Goal: Task Accomplishment & Management: Use online tool/utility

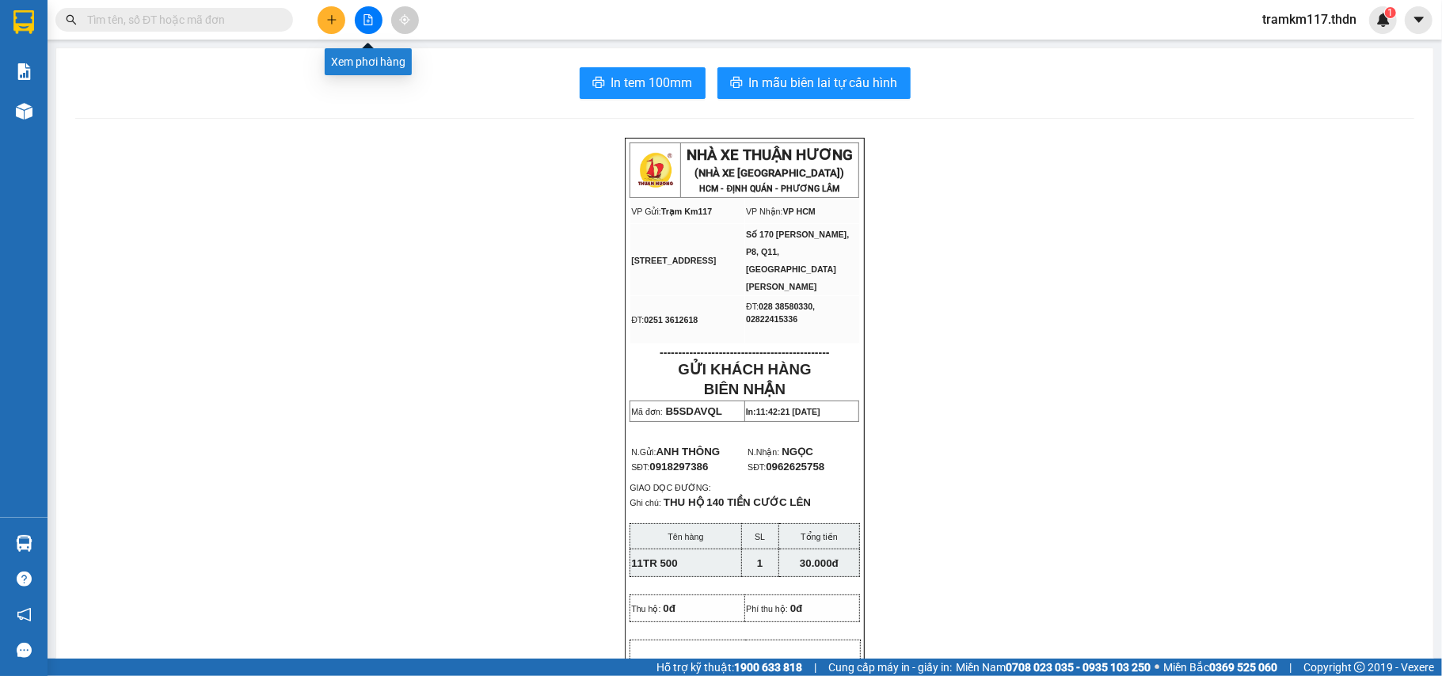
click at [363, 32] on button at bounding box center [369, 20] width 28 height 28
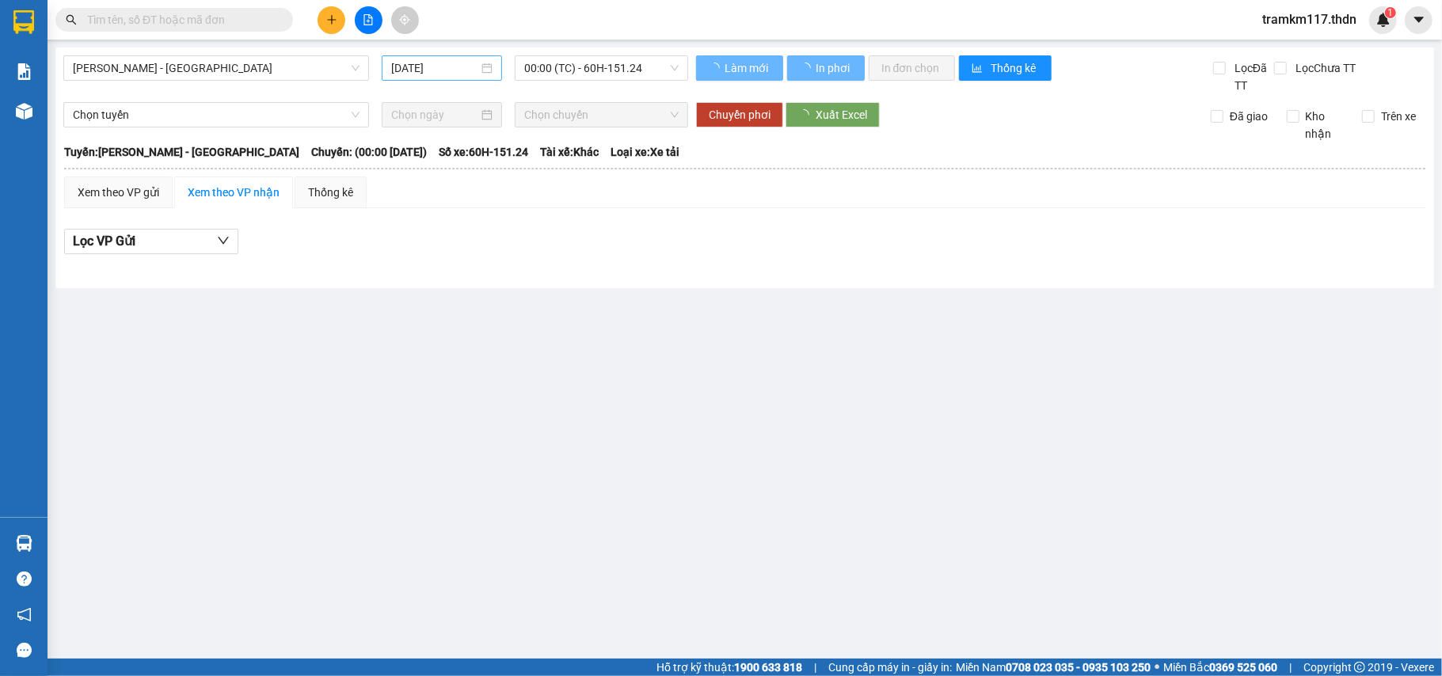
click at [458, 76] on input "[DATE]" at bounding box center [434, 67] width 87 height 17
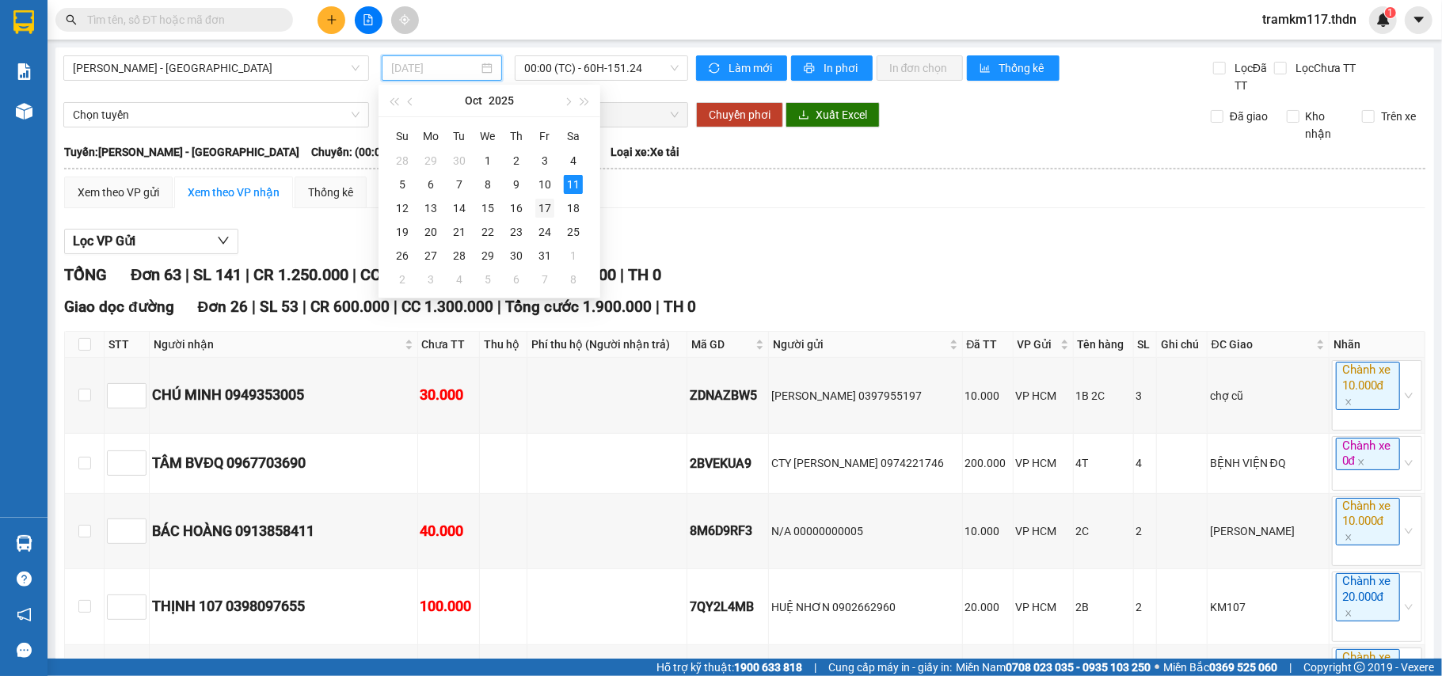
click at [546, 188] on div "10" at bounding box center [544, 184] width 19 height 19
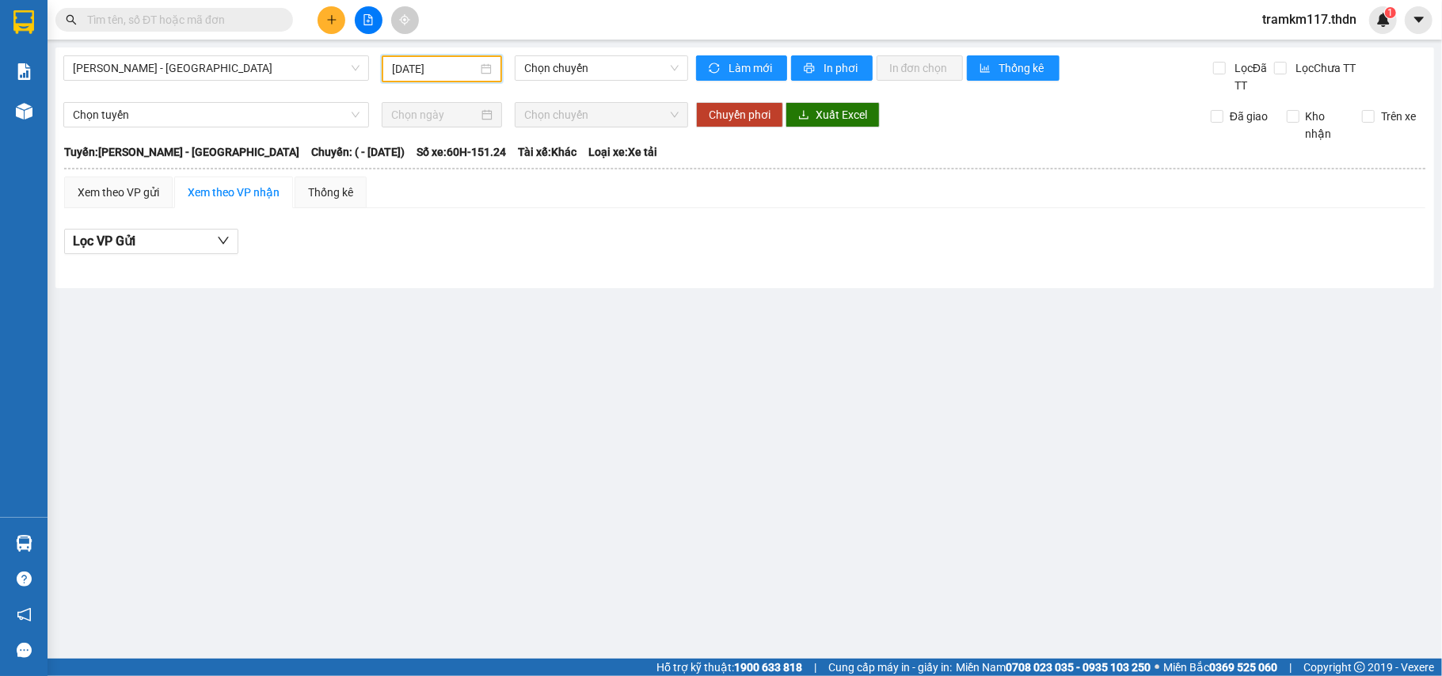
click at [455, 57] on div "[DATE]" at bounding box center [442, 68] width 120 height 27
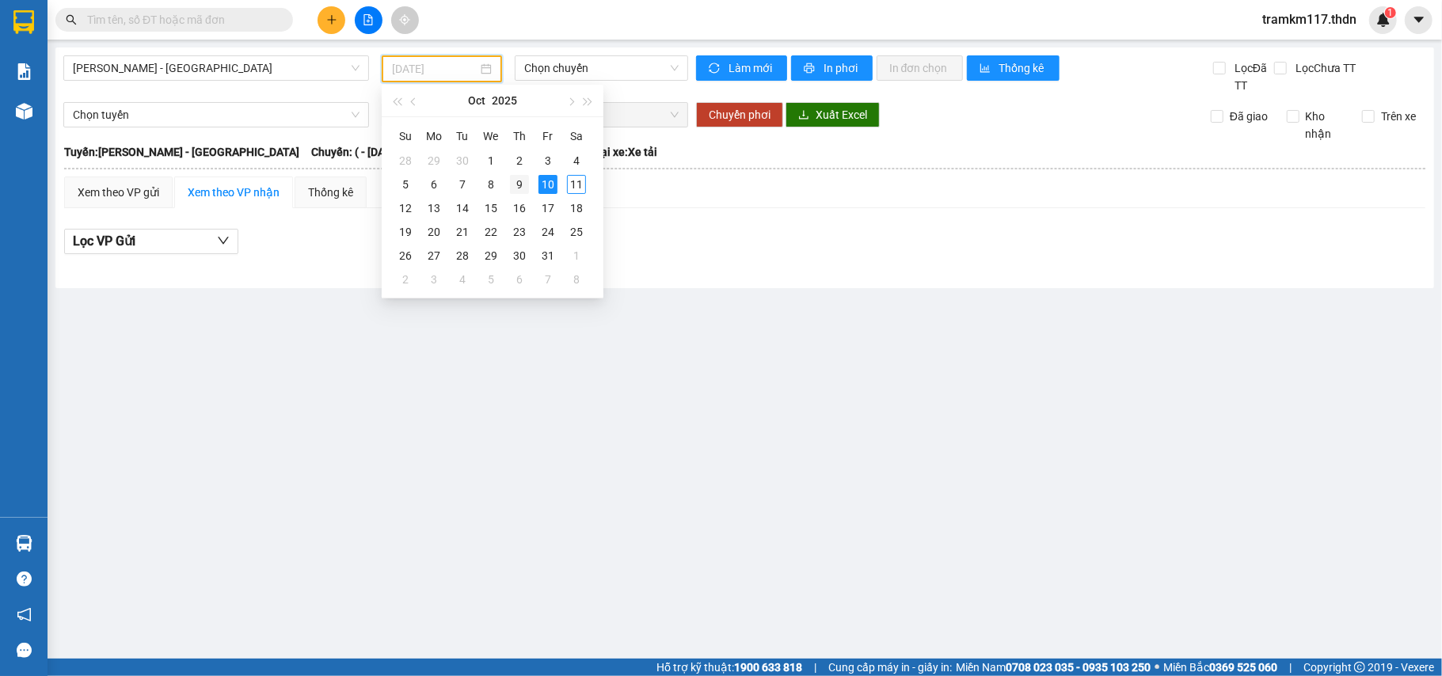
click at [524, 192] on div "9" at bounding box center [519, 184] width 19 height 19
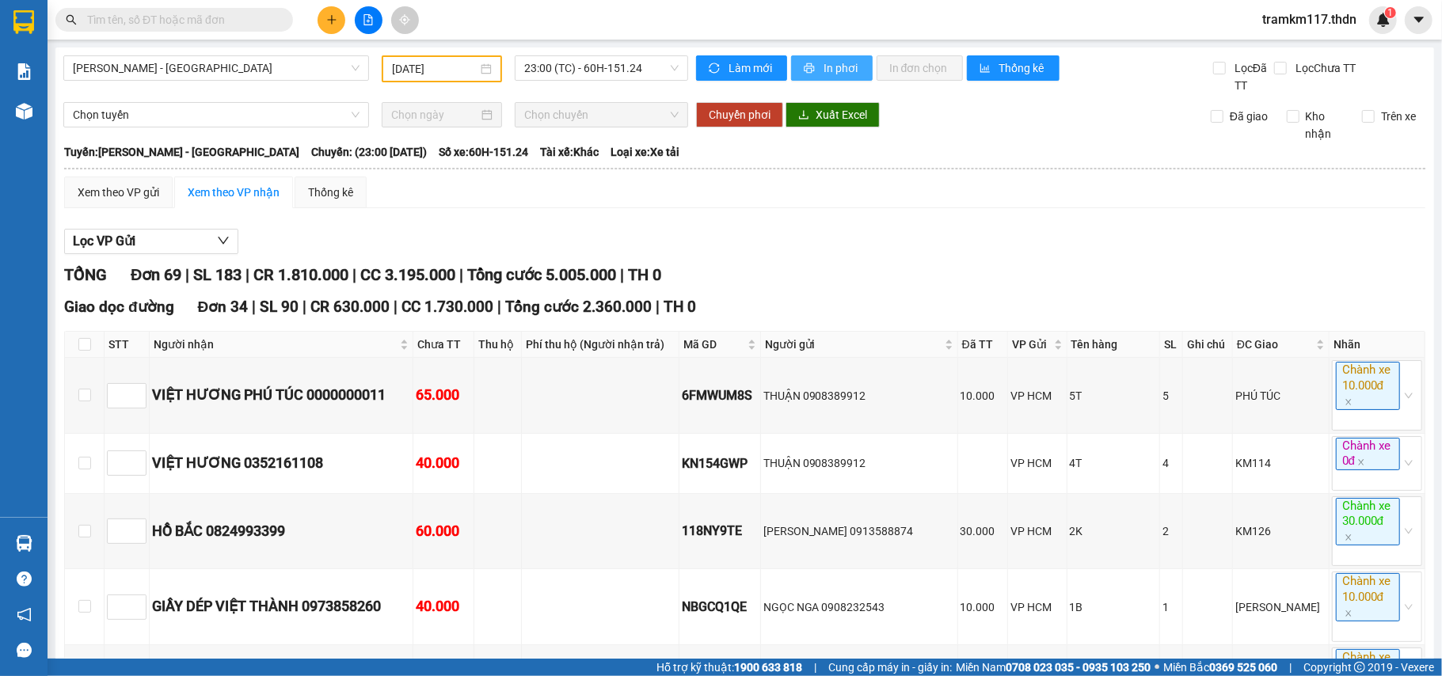
click at [832, 59] on span "In phơi" at bounding box center [842, 67] width 36 height 17
click at [824, 61] on span "In phơi" at bounding box center [842, 67] width 36 height 17
click at [824, 57] on button "In phơi" at bounding box center [832, 67] width 82 height 25
click at [477, 71] on div "[DATE]" at bounding box center [442, 68] width 100 height 17
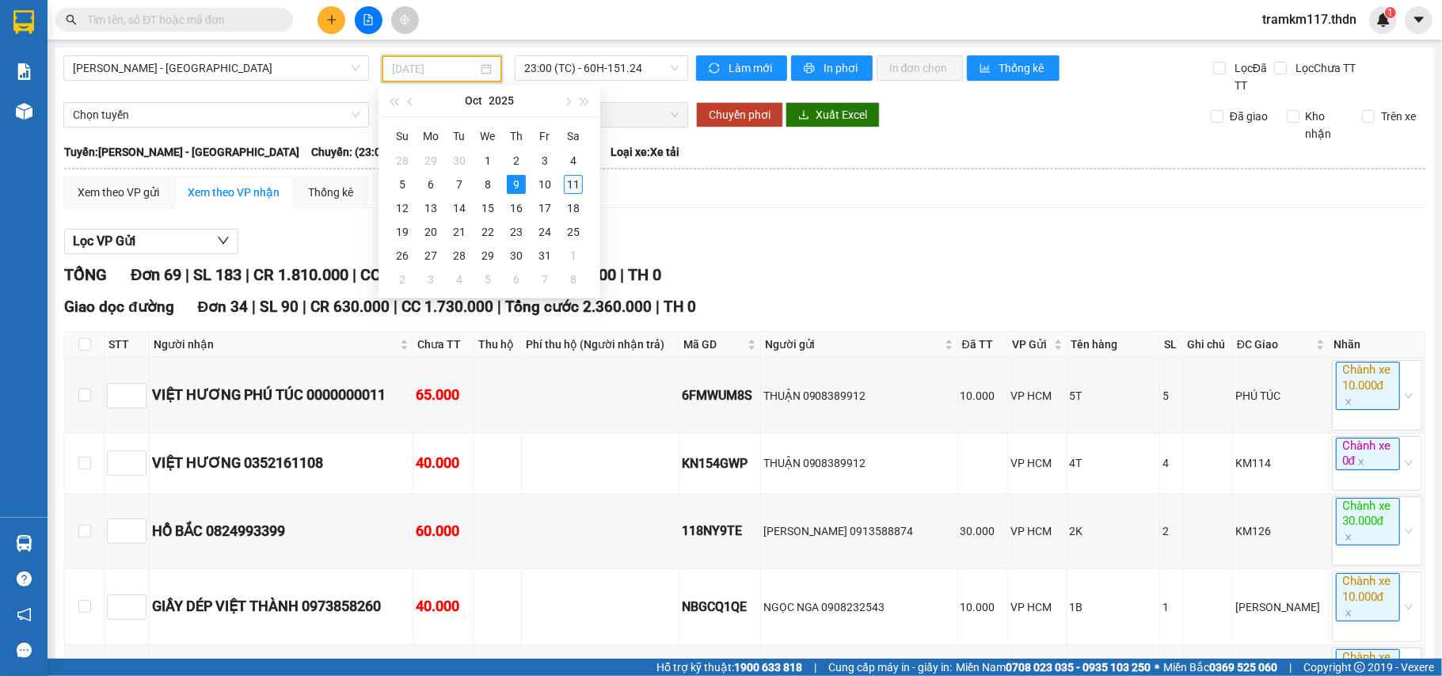
click at [571, 179] on div "11" at bounding box center [573, 184] width 19 height 19
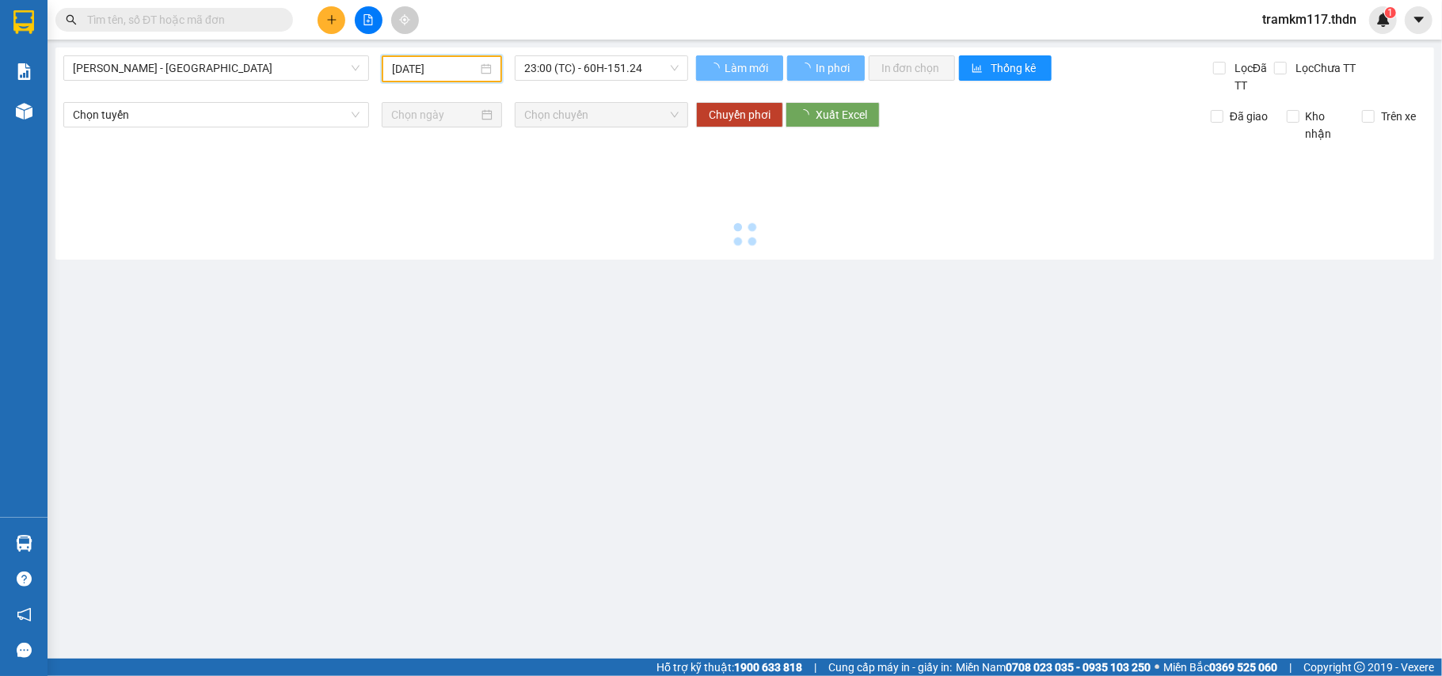
type input "[DATE]"
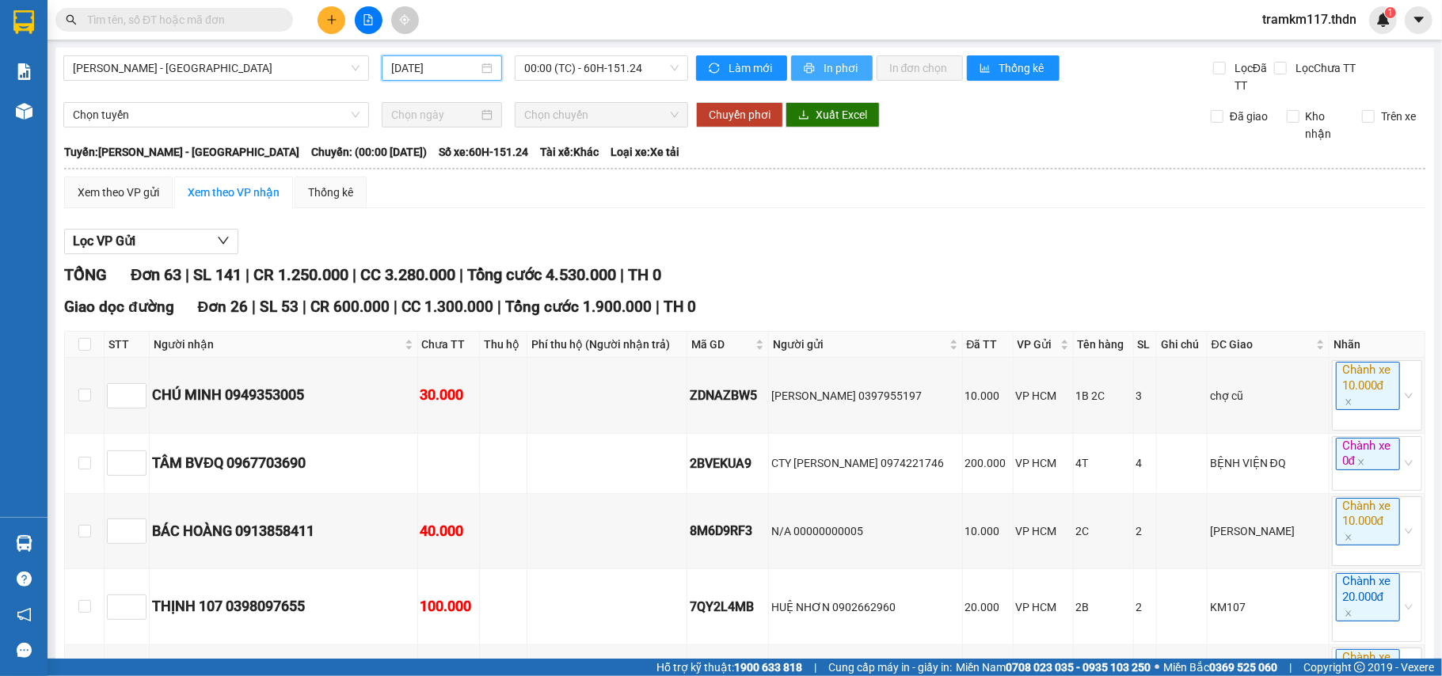
click at [814, 64] on button "In phơi" at bounding box center [832, 67] width 82 height 25
click at [843, 63] on span "In phơi" at bounding box center [842, 67] width 36 height 17
click at [150, 67] on span "[PERSON_NAME] - [GEOGRAPHIC_DATA]" at bounding box center [216, 68] width 287 height 24
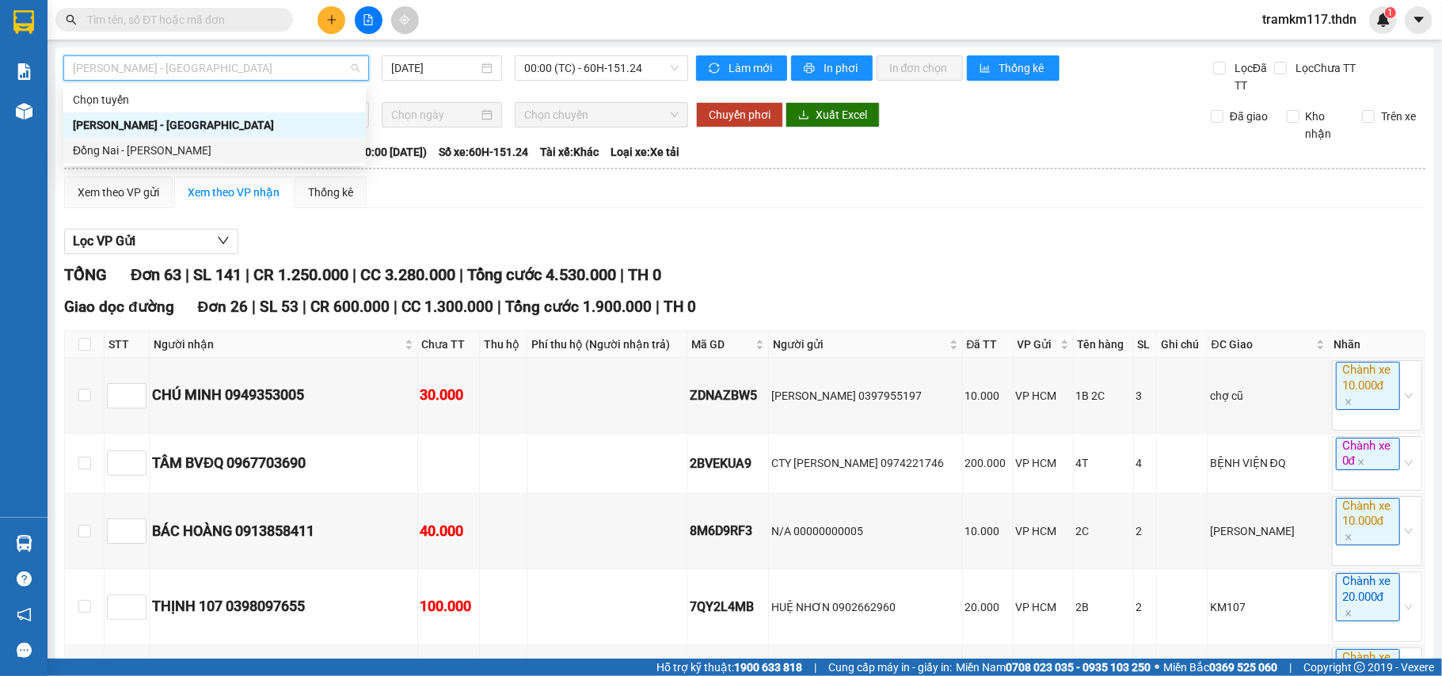
click at [128, 138] on div "Đồng Nai - [PERSON_NAME]" at bounding box center [214, 150] width 303 height 25
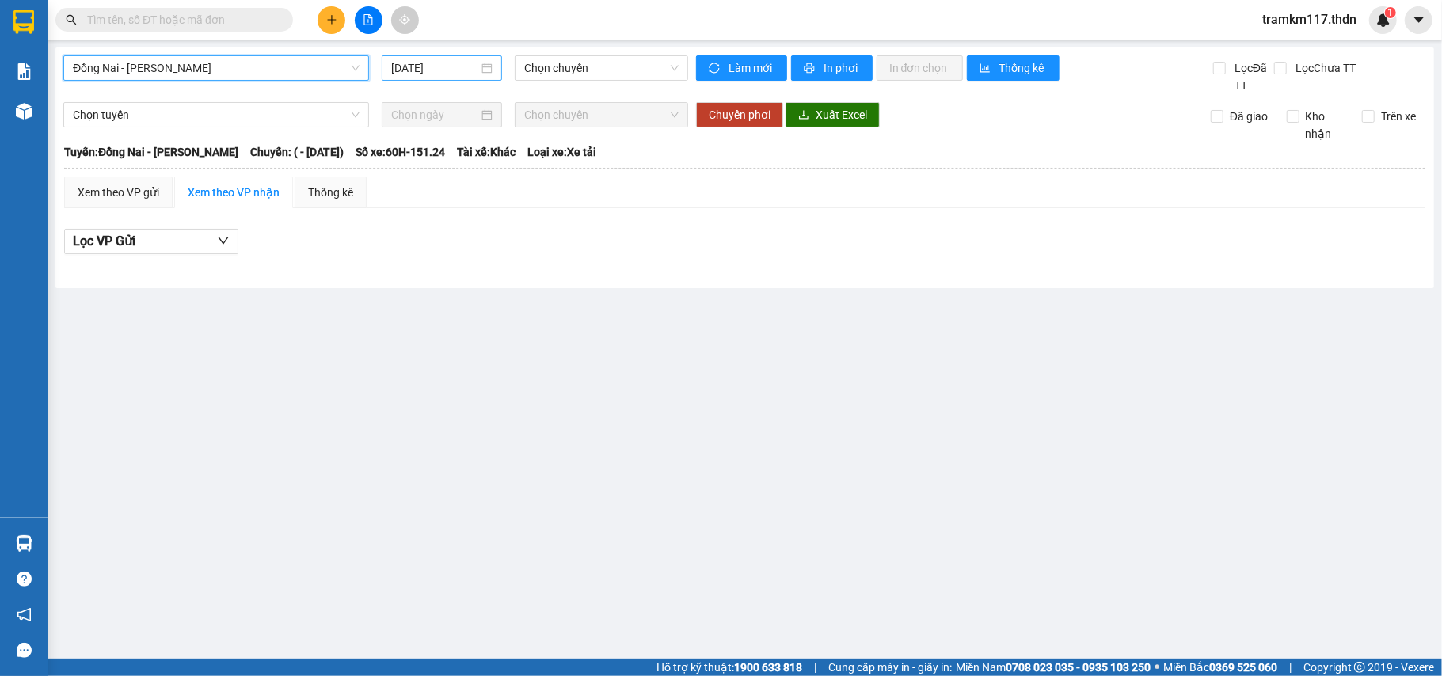
click at [457, 67] on input "[DATE]" at bounding box center [434, 67] width 87 height 17
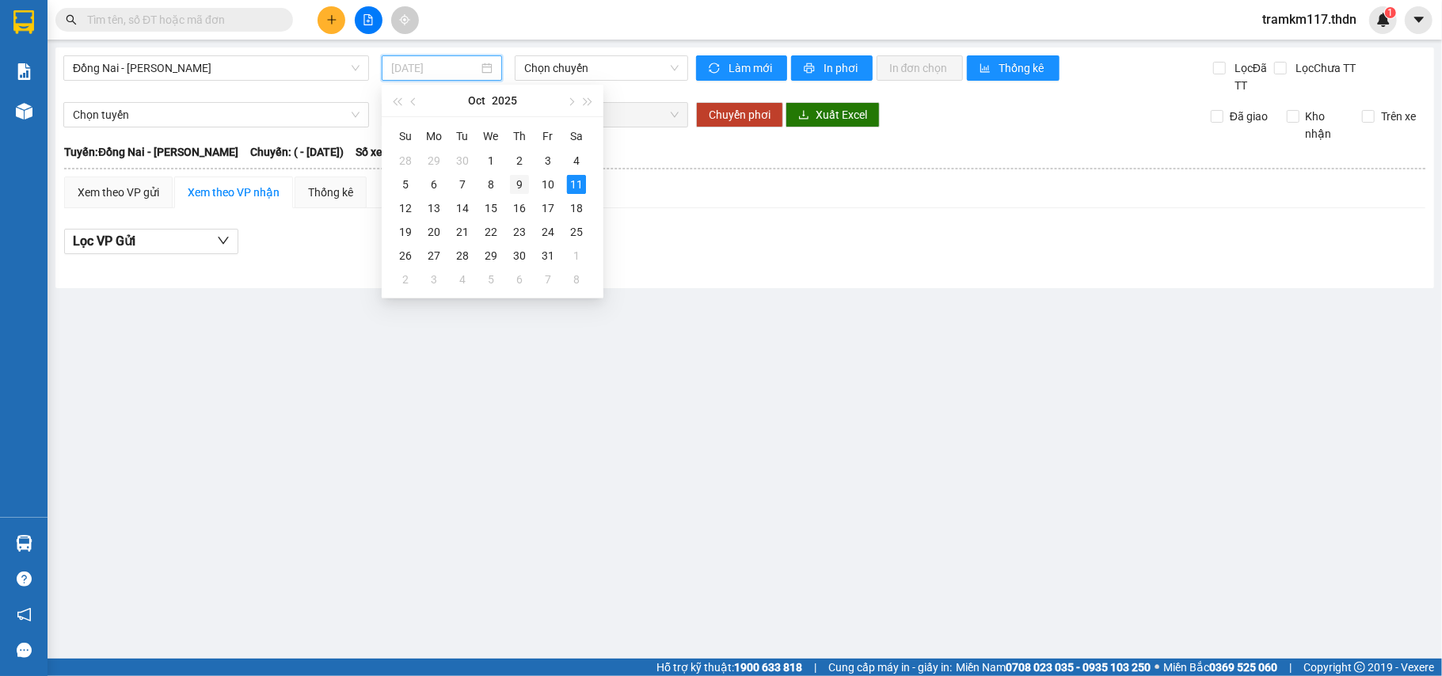
click at [516, 181] on div "9" at bounding box center [519, 184] width 19 height 19
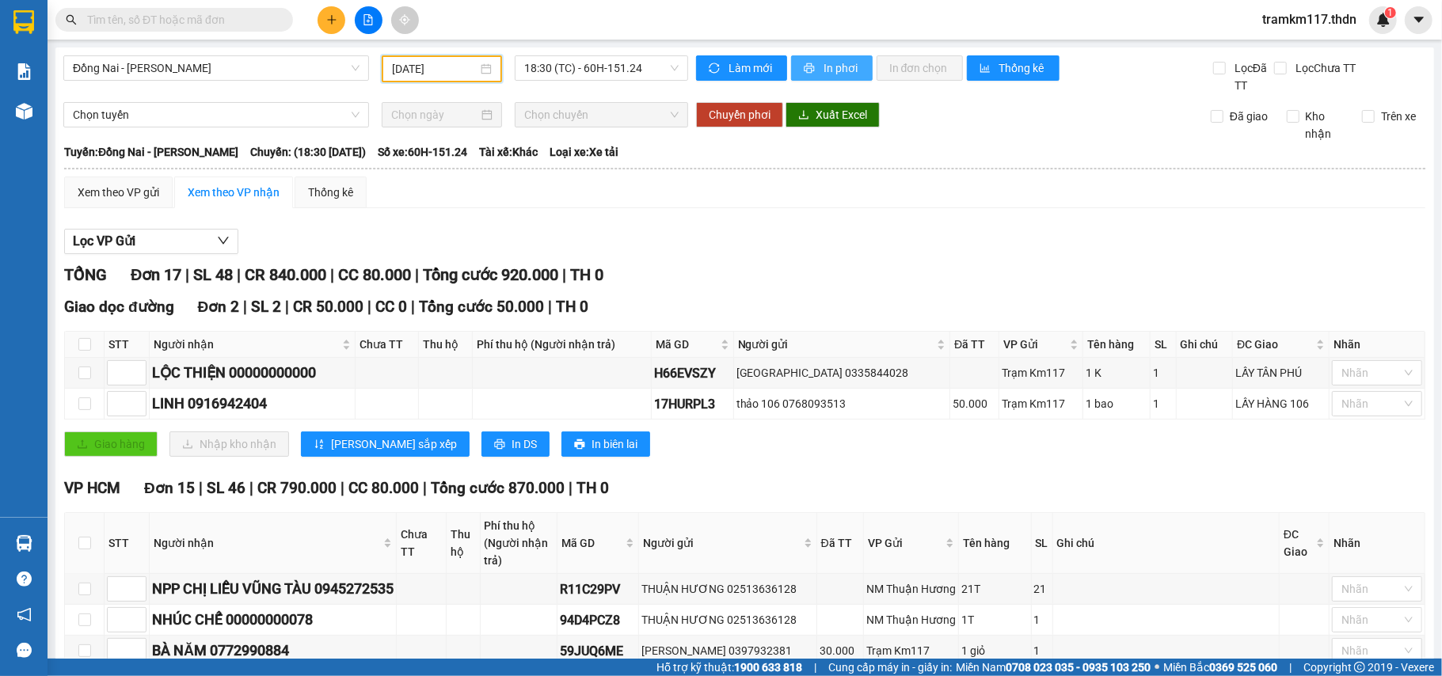
click at [808, 63] on span "printer" at bounding box center [810, 69] width 13 height 13
click at [515, 71] on div "18:30 (TC) - 60H-151.24" at bounding box center [601, 67] width 173 height 25
click at [477, 65] on div "[DATE]" at bounding box center [442, 68] width 100 height 17
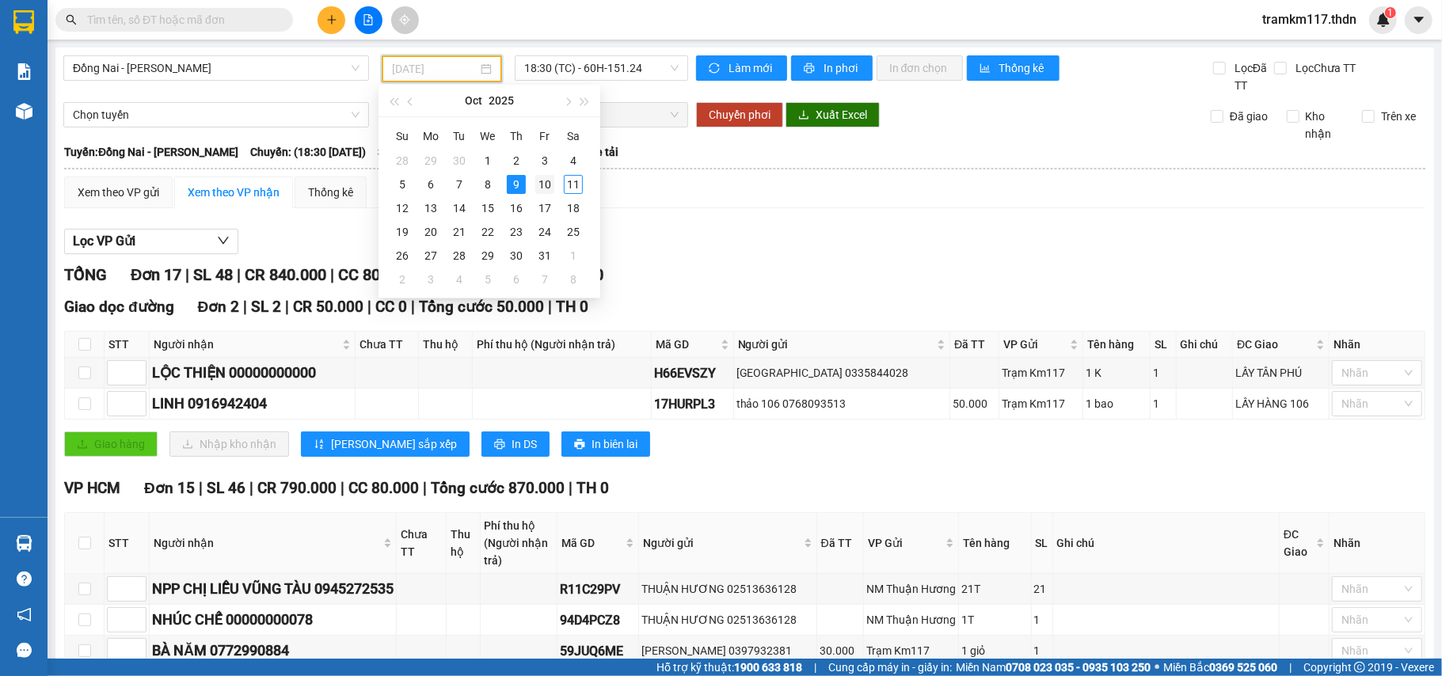
click at [550, 174] on td "10" at bounding box center [545, 185] width 29 height 24
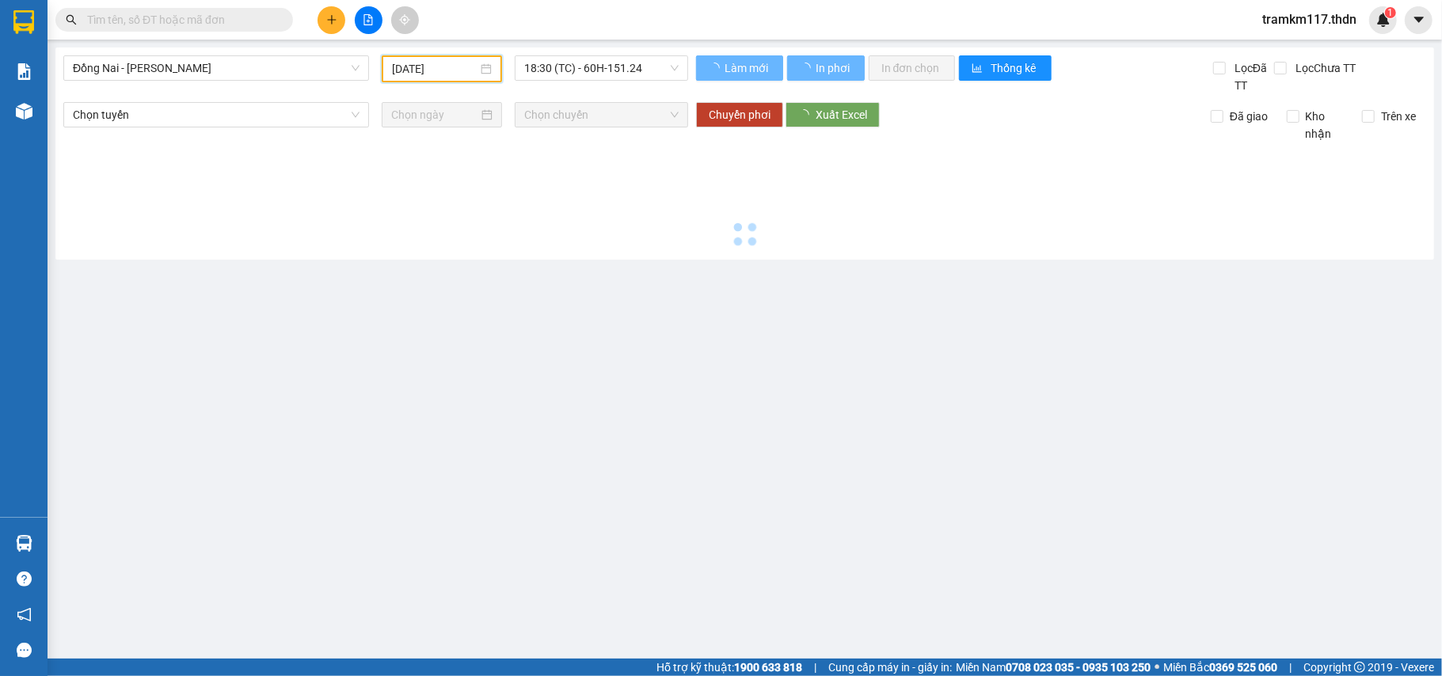
type input "[DATE]"
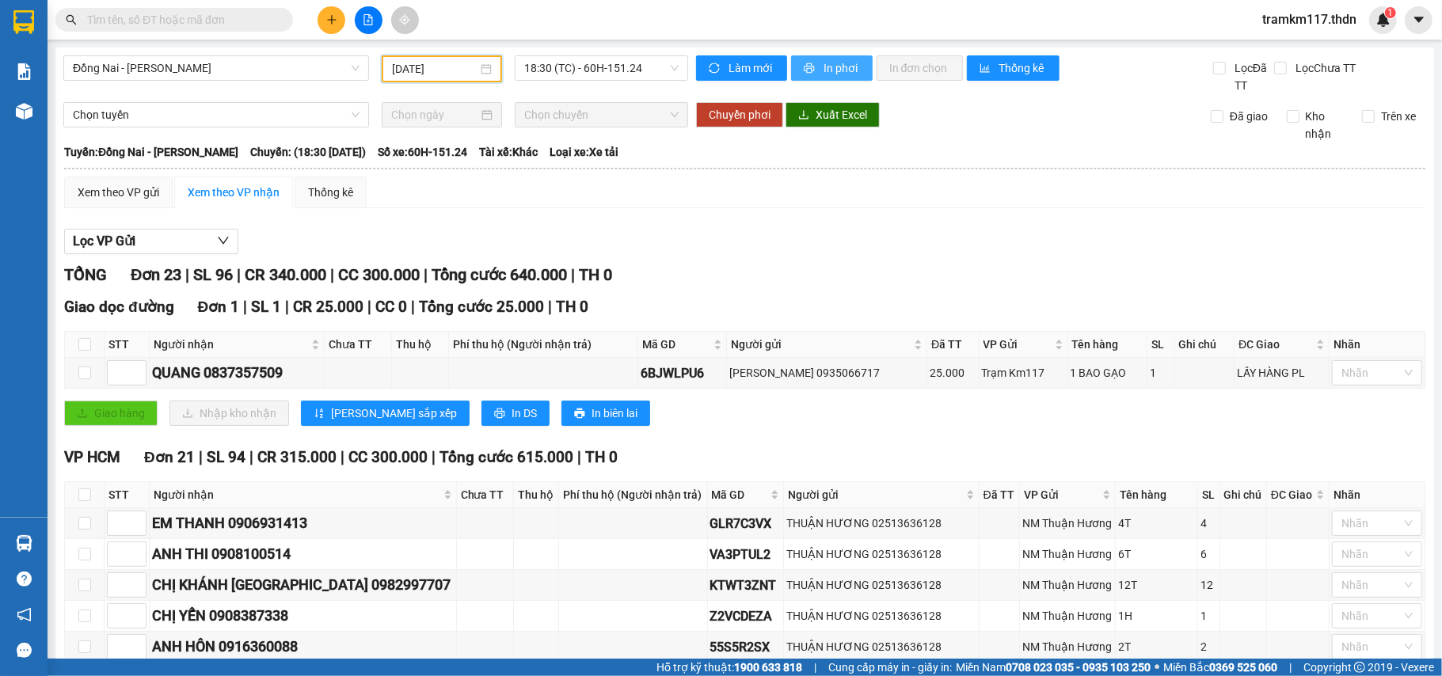
click at [835, 59] on span "In phơi" at bounding box center [842, 67] width 36 height 17
click at [822, 55] on button "In phơi" at bounding box center [832, 67] width 82 height 25
click at [314, 7] on div at bounding box center [368, 20] width 119 height 28
click at [333, 32] on button at bounding box center [332, 20] width 28 height 28
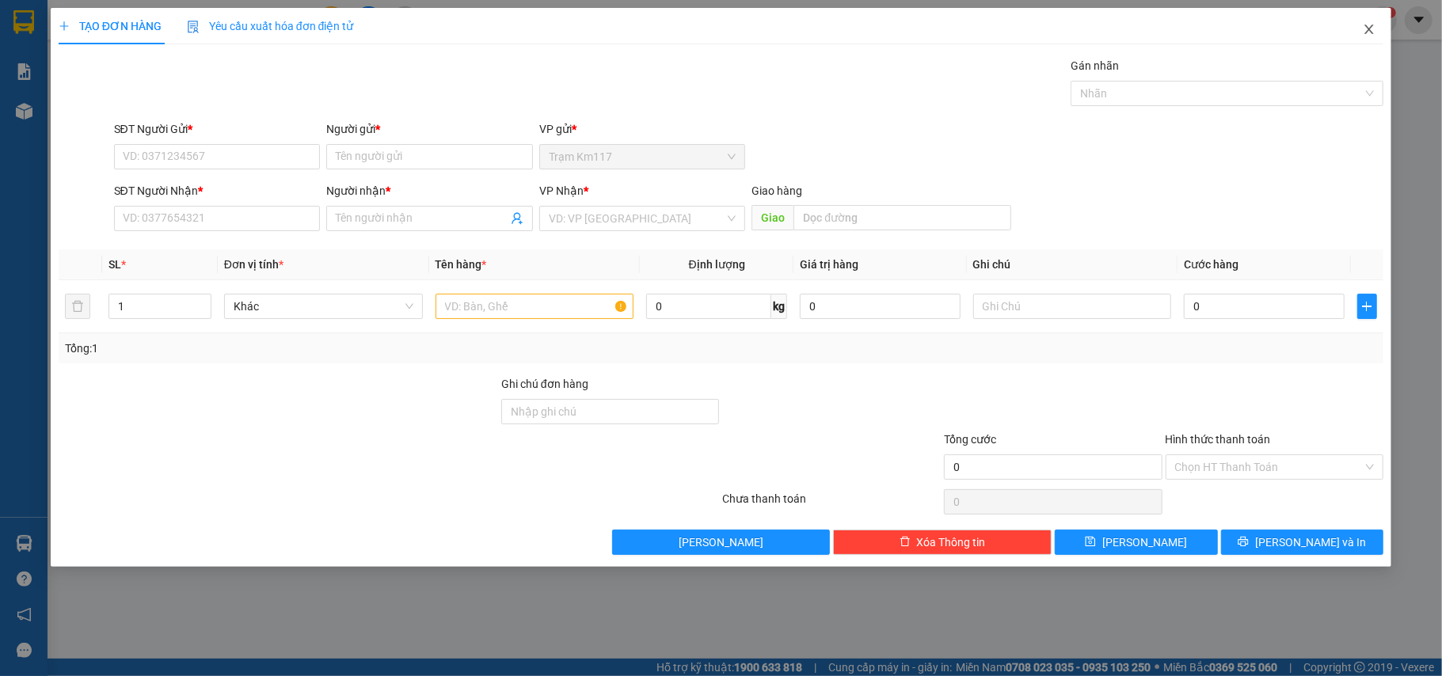
click at [1373, 27] on icon "close" at bounding box center [1369, 30] width 9 height 10
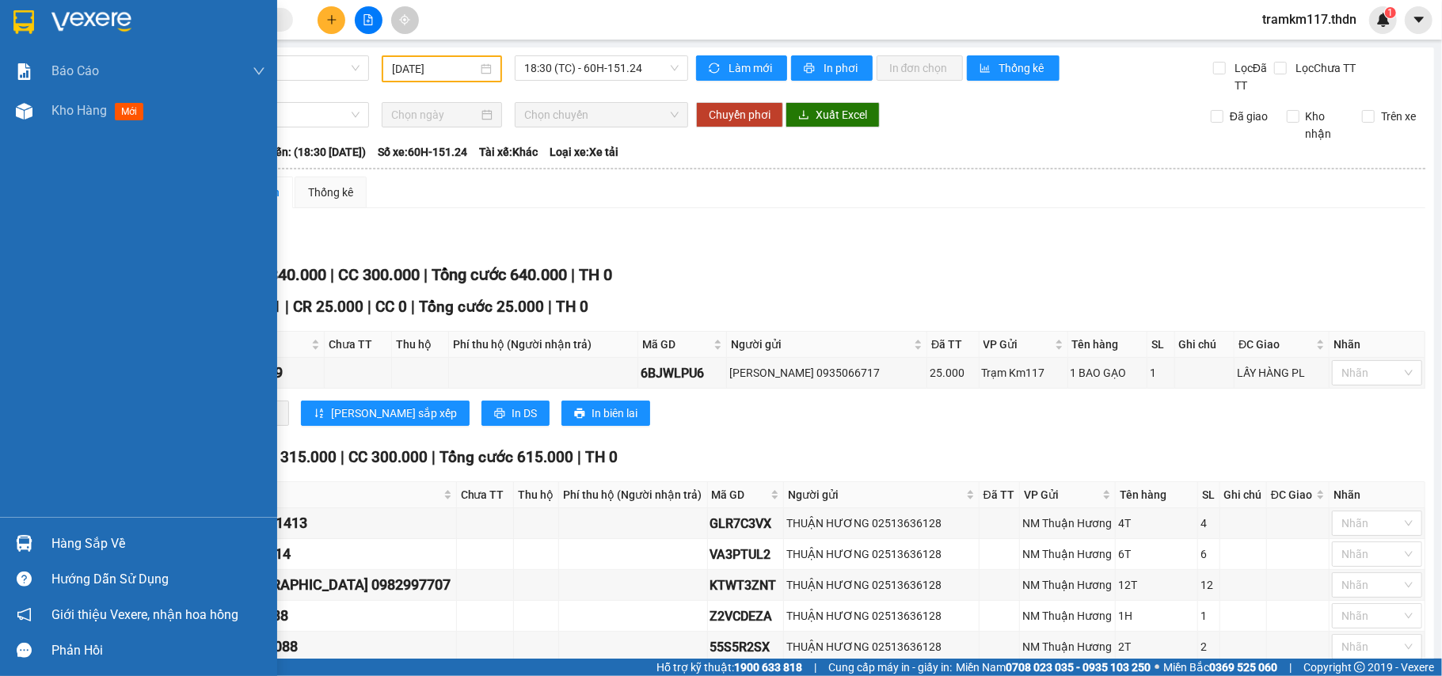
click at [17, 19] on img at bounding box center [23, 22] width 21 height 24
